Goal: Find specific page/section: Find specific page/section

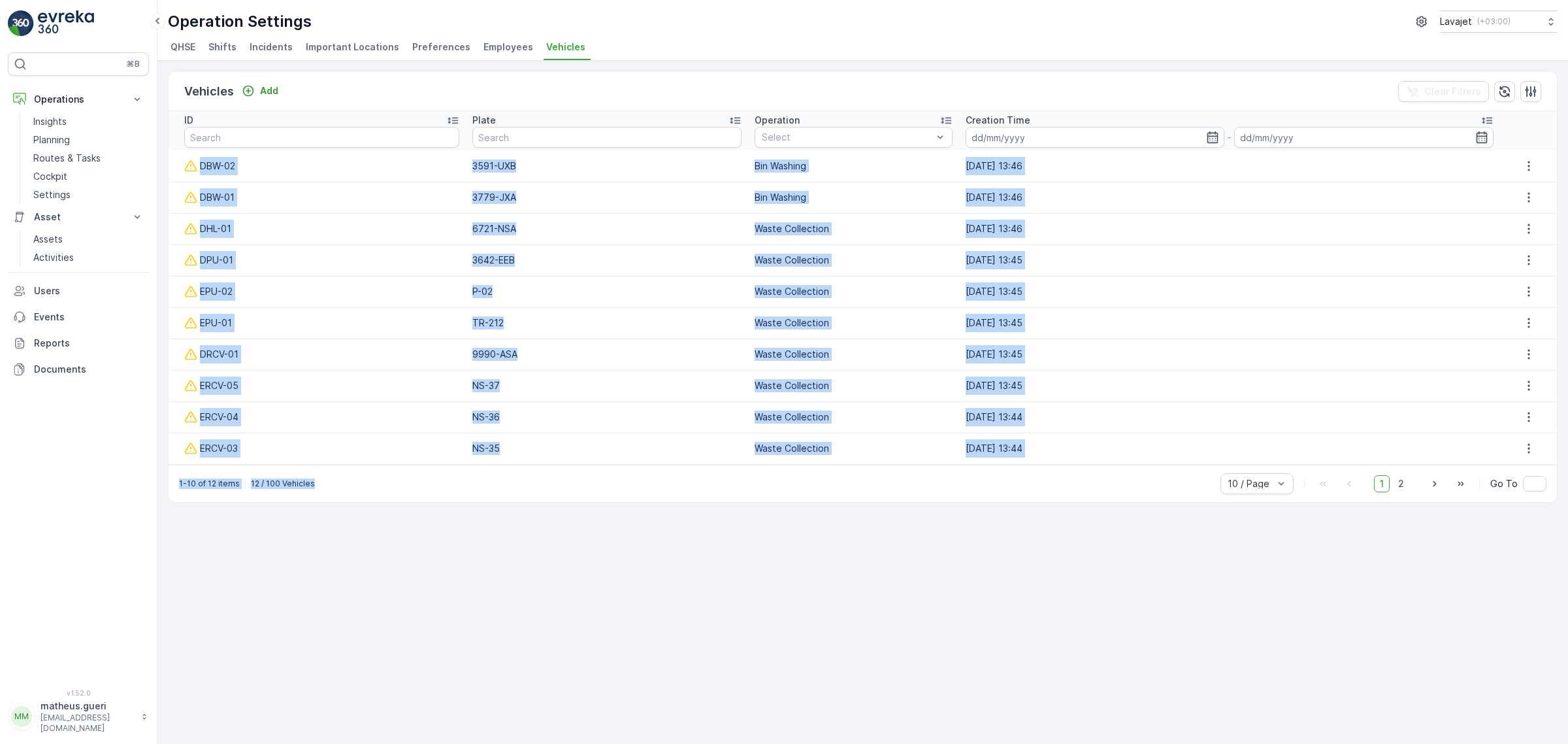
click at [614, 557] on div "Vehicles Add Clear Filters ID Plate Operation Select Creation Time - DBW-02 359…" at bounding box center [863, 402] width 1410 height 683
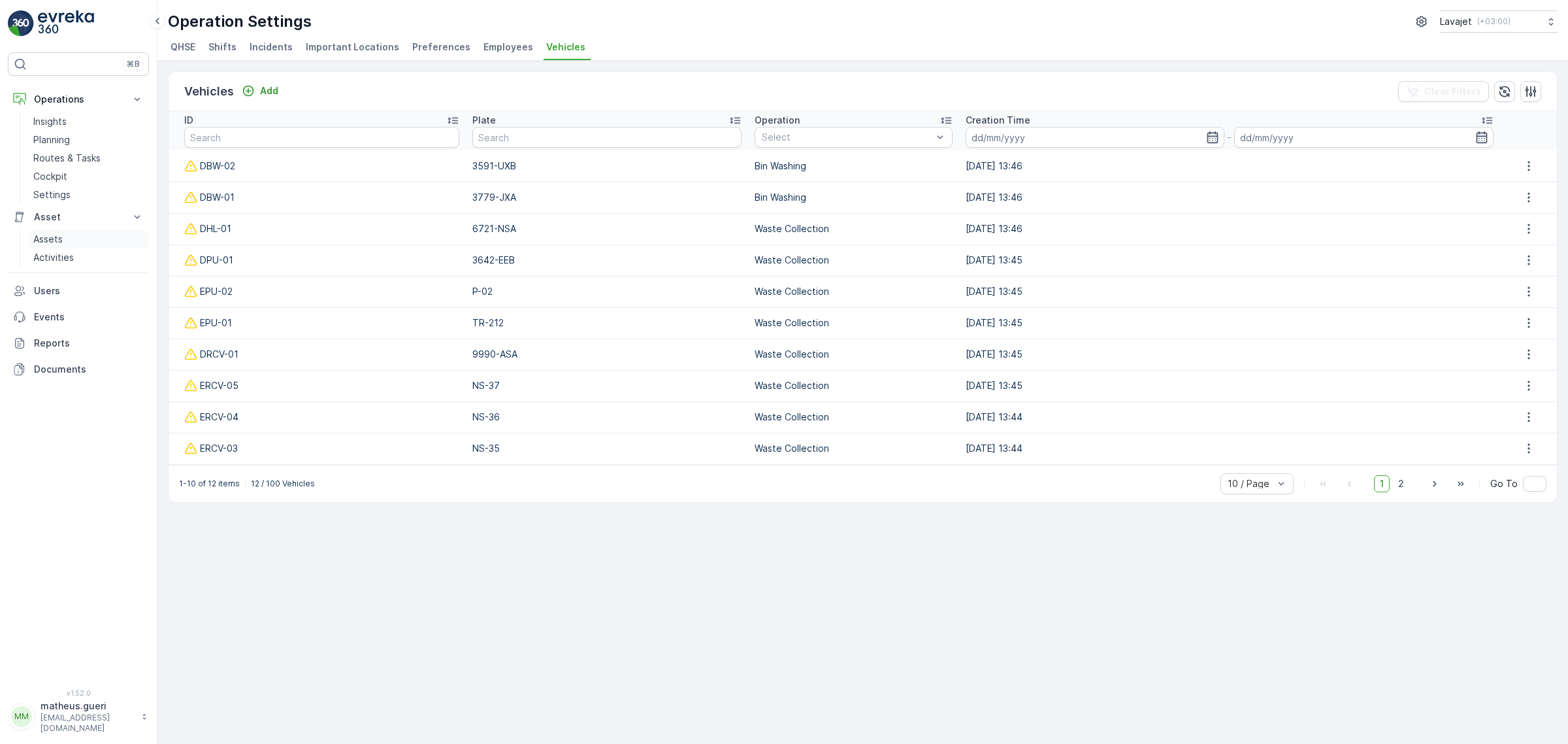
click at [47, 242] on p "Assets" at bounding box center [48, 239] width 29 height 13
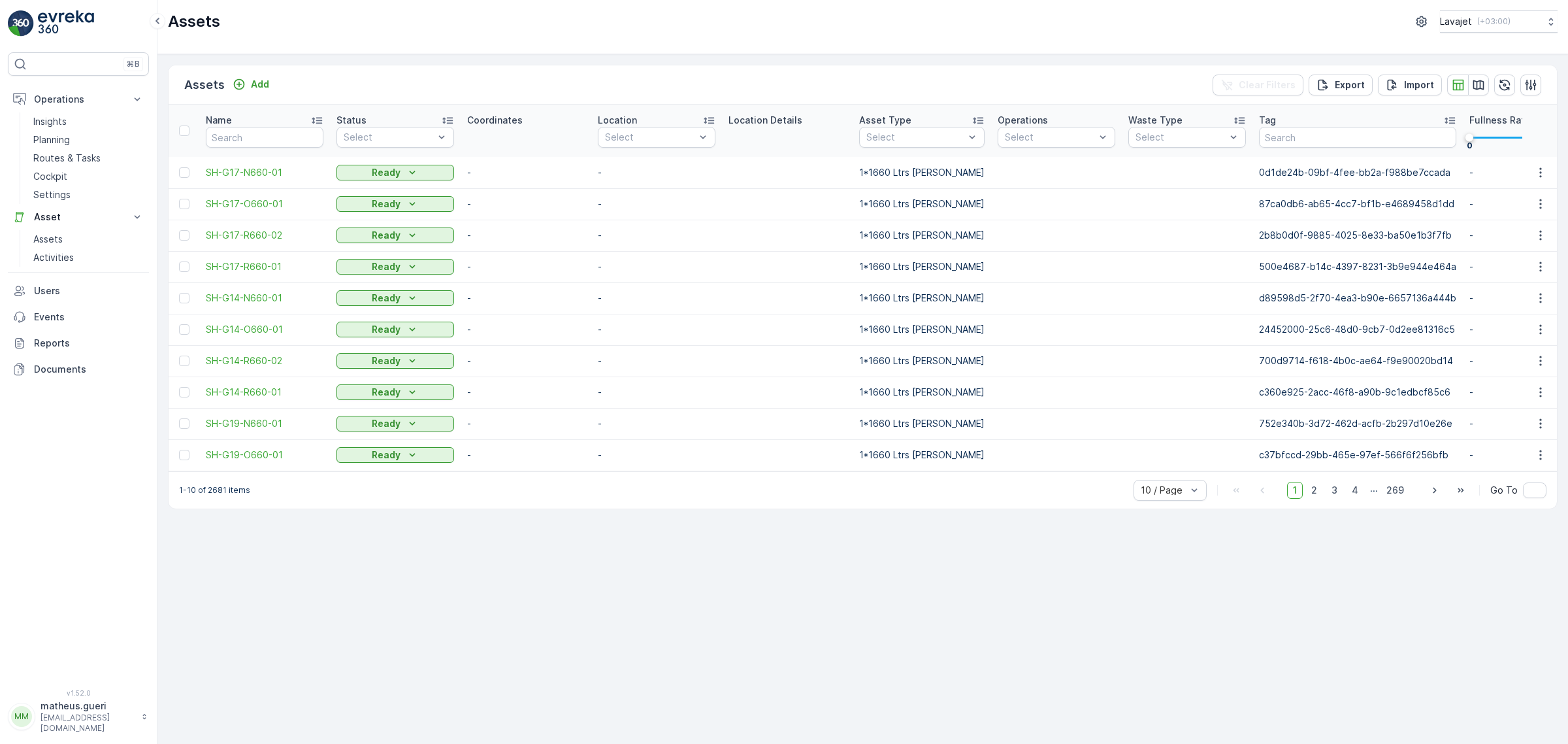
click at [344, 556] on div "Assets Add Clear Filters Export Import Name Status Select Coordinates Location …" at bounding box center [863, 399] width 1410 height 689
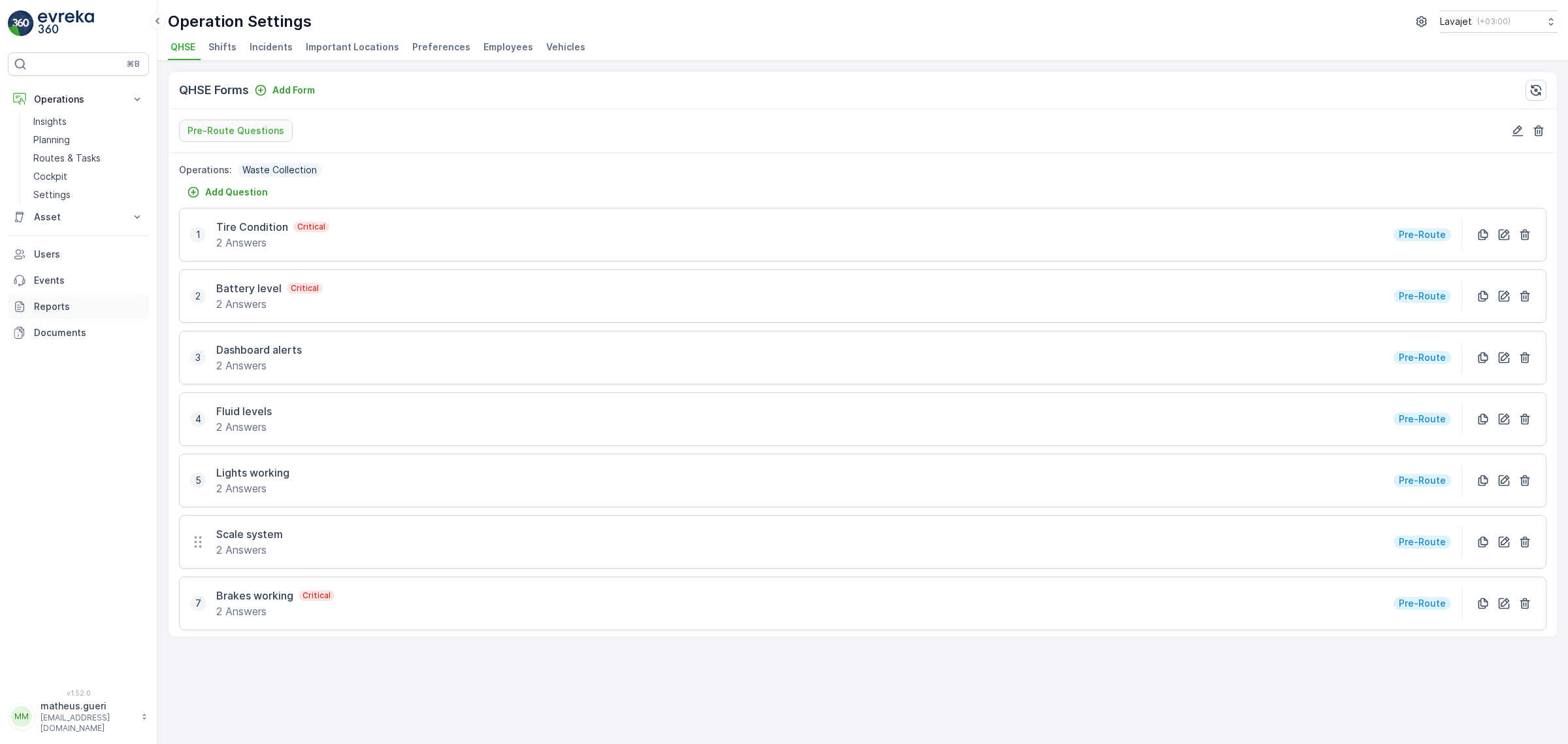
scroll to position [262, 0]
